Goal: Task Accomplishment & Management: Manage account settings

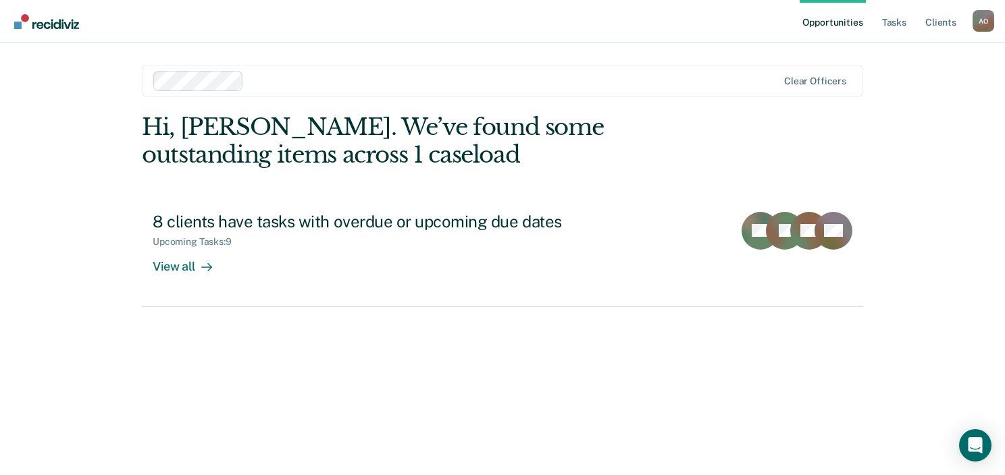
click at [275, 132] on div "Hi, [PERSON_NAME]. We’ve found some outstanding items across 1 caseload" at bounding box center [430, 140] width 577 height 55
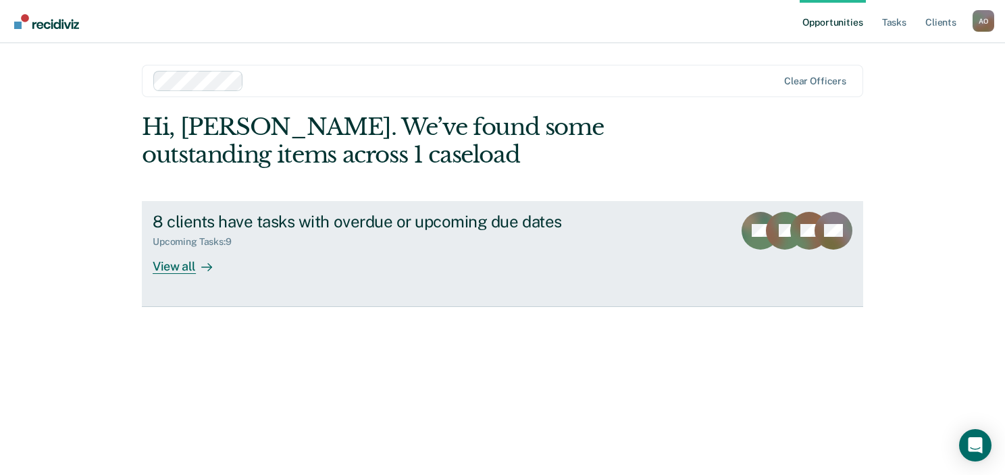
click at [196, 273] on div at bounding box center [204, 267] width 16 height 16
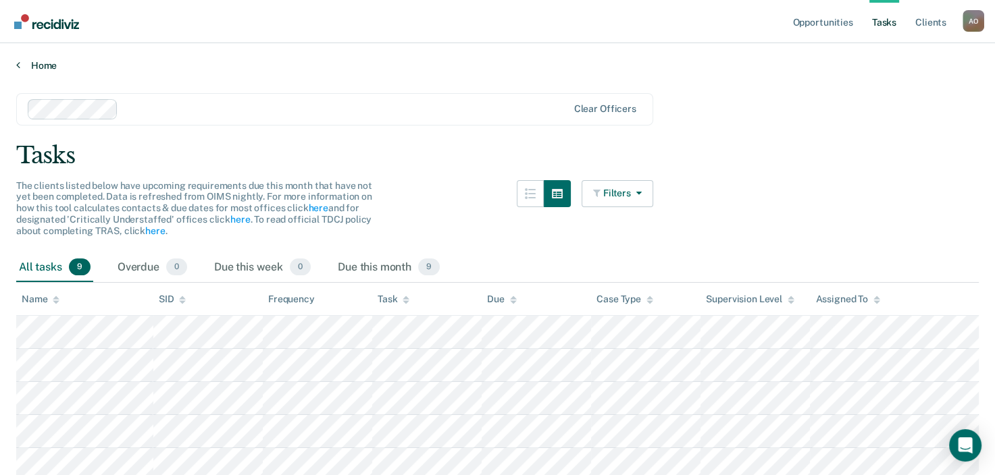
click at [48, 61] on link "Home" at bounding box center [497, 65] width 962 height 12
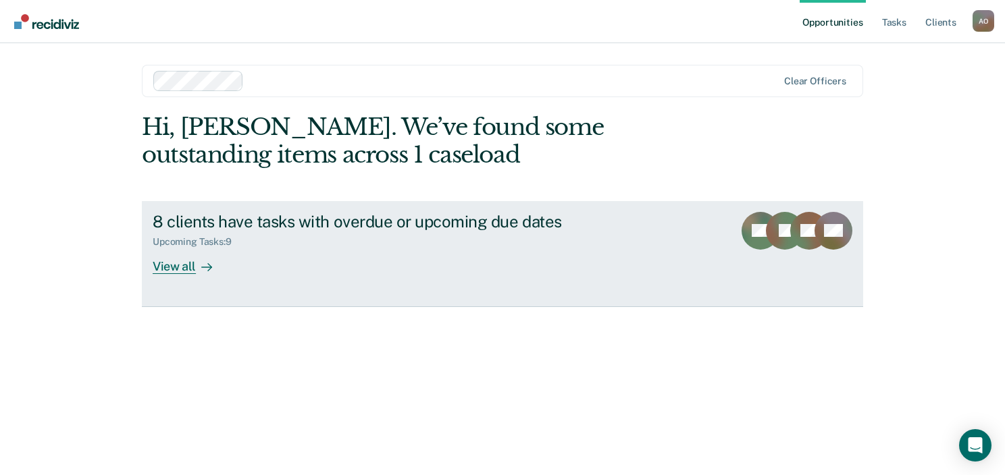
click at [188, 262] on div "View all" at bounding box center [191, 261] width 76 height 26
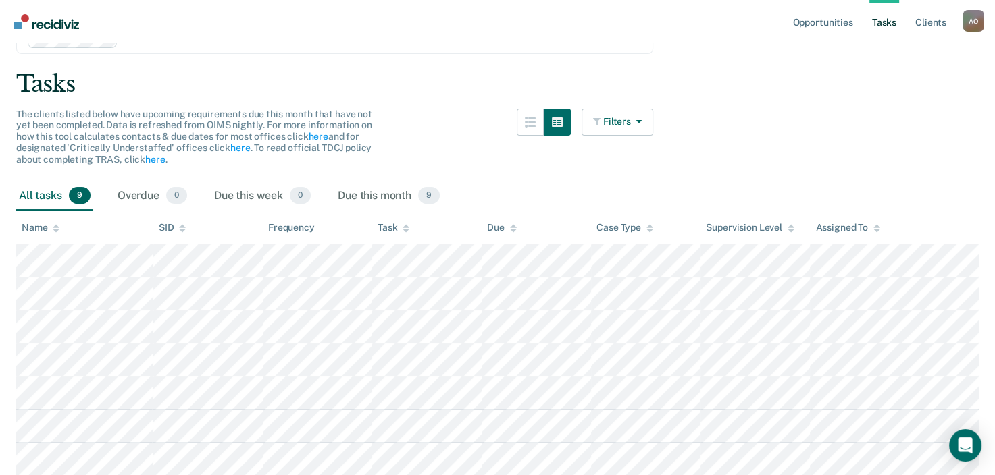
scroll to position [198, 0]
